Goal: Navigation & Orientation: Find specific page/section

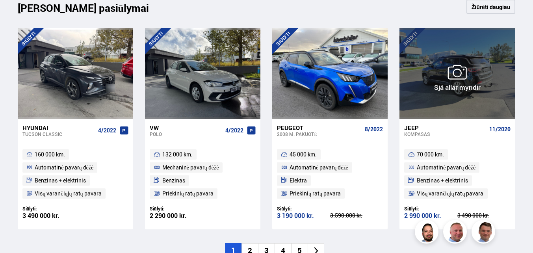
scroll to position [866, 0]
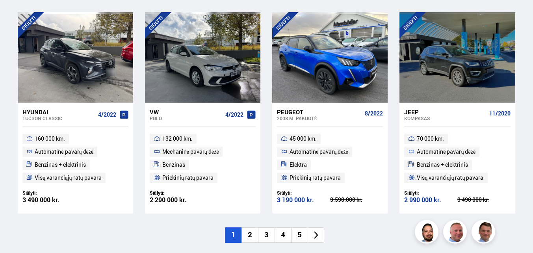
click at [250, 235] on li "2" at bounding box center [249, 234] width 17 height 15
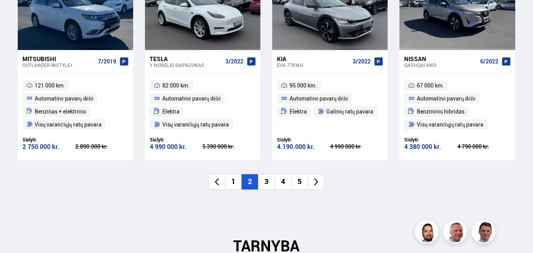
scroll to position [945, 0]
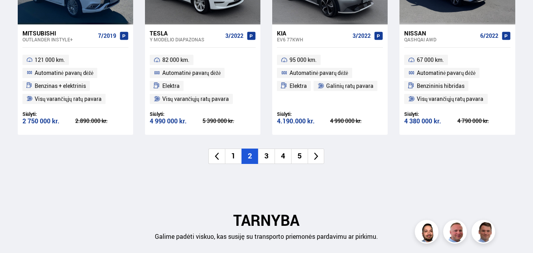
click at [266, 156] on li "3" at bounding box center [266, 155] width 17 height 15
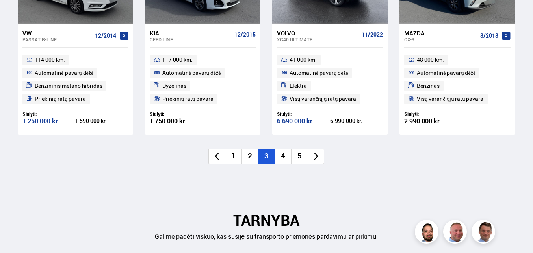
click at [282, 156] on li "4" at bounding box center [282, 155] width 17 height 15
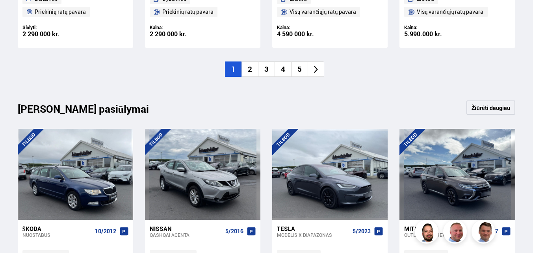
scroll to position [740, 0]
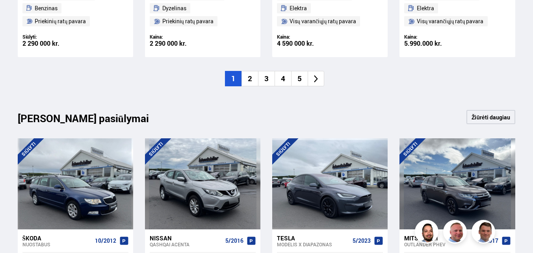
click at [252, 78] on li "2" at bounding box center [249, 78] width 17 height 15
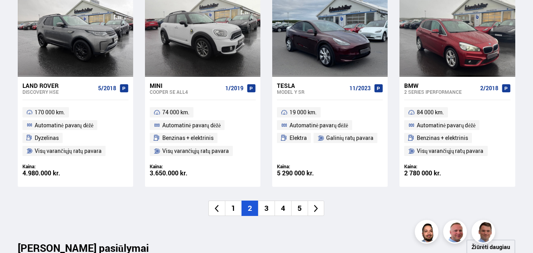
scroll to position [567, 0]
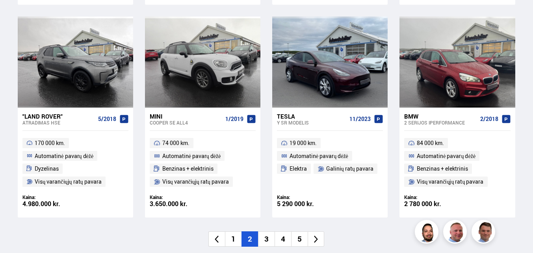
click at [267, 237] on li "3" at bounding box center [266, 238] width 17 height 15
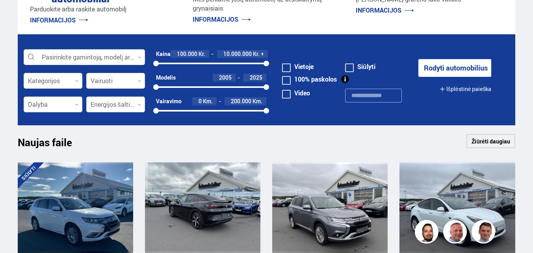
scroll to position [221, 0]
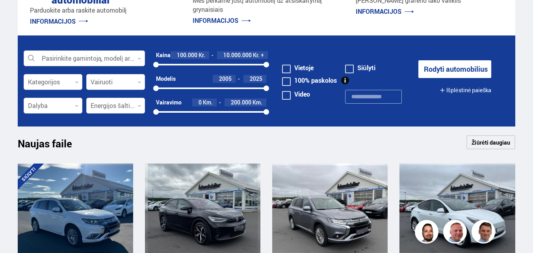
click at [139, 57] on icon at bounding box center [139, 59] width 4 height 4
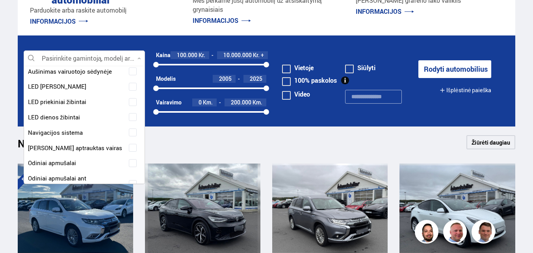
scroll to position [0, 0]
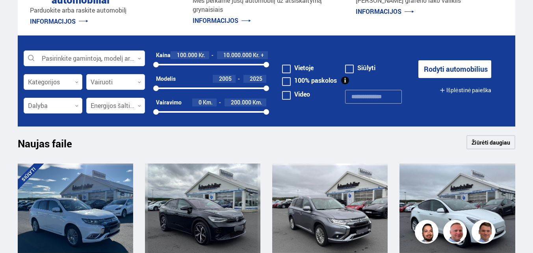
click at [518, 111] on section "Pasirinkite gamintoją, modelį arba funkciją 0 Kategorijos 0 Vairuoti 0 Kaina 10…" at bounding box center [266, 80] width 510 height 91
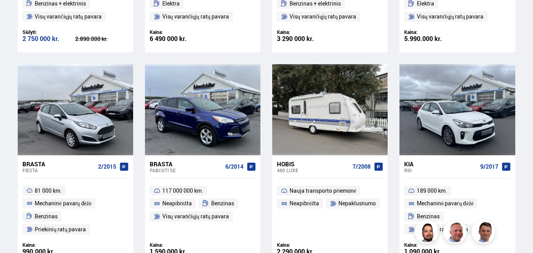
scroll to position [630, 0]
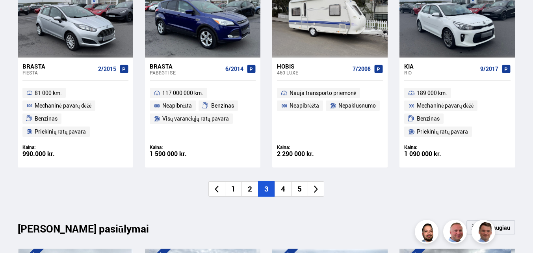
click at [284, 192] on li "4" at bounding box center [282, 188] width 17 height 15
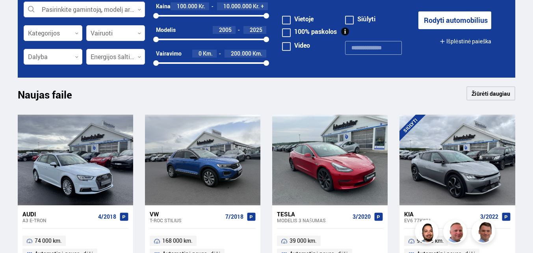
scroll to position [268, 0]
